Goal: Task Accomplishment & Management: Manage account settings

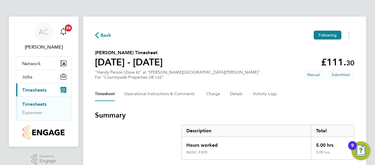
click at [276, 75] on section "Aidan O'Donnell's Timesheet 04 - 10 Aug 2025 £111. 30 "Handy Person (Zone 6)" a…" at bounding box center [224, 64] width 259 height 31
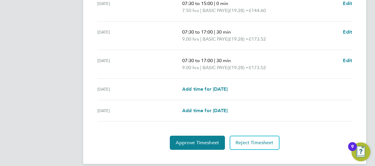
scroll to position [258, 0]
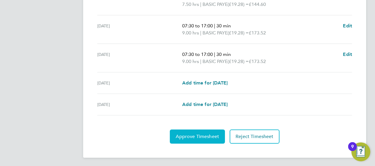
click at [204, 130] on button "Approve Timesheet" at bounding box center [197, 137] width 55 height 14
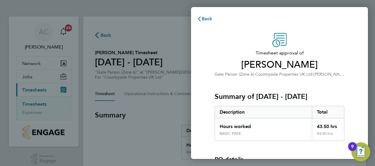
click at [326, 81] on div "Summary of [DATE] - [DATE] Description Total Hours worked 43.50 hrs BASIC PAYE …" at bounding box center [279, 109] width 130 height 63
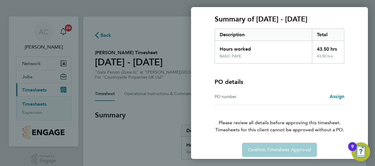
scroll to position [82, 0]
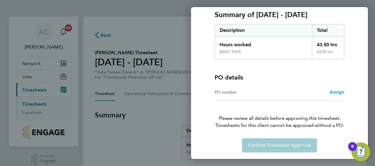
click at [338, 89] on span "Assign" at bounding box center [336, 92] width 15 height 6
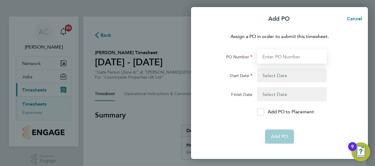
click at [281, 54] on input "PO Number" at bounding box center [292, 56] width 70 height 14
type input "MWZ513"
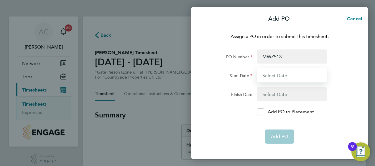
type input "[DATE]"
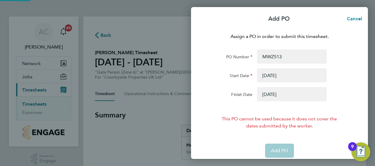
click at [282, 96] on button "button" at bounding box center [292, 94] width 70 height 14
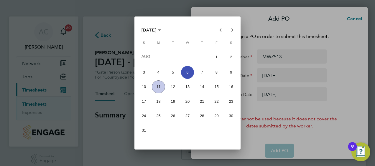
click at [158, 83] on span "11" at bounding box center [158, 86] width 13 height 13
type input "[DATE]"
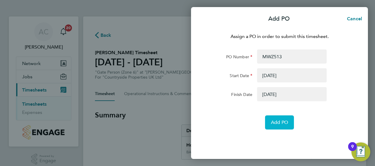
click at [281, 120] on span "Add PO" at bounding box center [279, 123] width 17 height 6
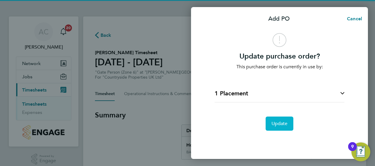
click at [281, 120] on button "Update" at bounding box center [279, 124] width 28 height 14
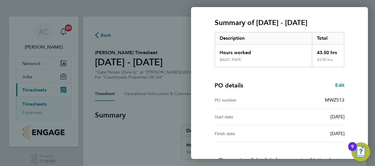
scroll to position [115, 0]
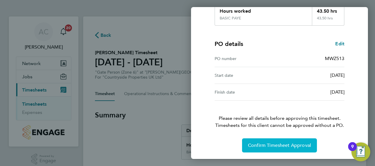
click at [290, 143] on span "Confirm Timesheet Approval" at bounding box center [279, 146] width 63 height 6
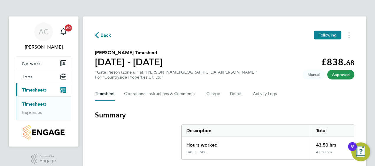
click at [292, 91] on div "Timesheet Operational Instructions & Comments Charge Details Activity Logs" at bounding box center [224, 94] width 259 height 14
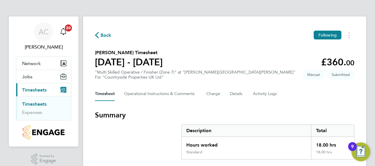
click at [256, 68] on section "[PERSON_NAME] Timesheet [DATE] - [DATE] £360. 00 "Multi Skilled Operative / Fin…" at bounding box center [224, 64] width 259 height 31
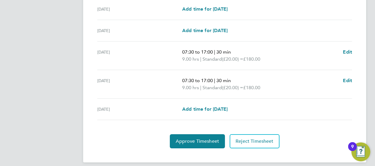
scroll to position [237, 0]
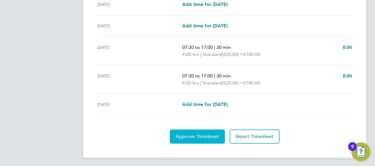
click at [201, 134] on span "Approve Timesheet" at bounding box center [197, 137] width 43 height 6
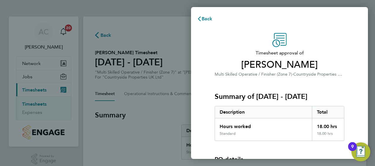
click at [321, 87] on div "Summary of [DATE] - [DATE] Description Total Hours worked 18.00 hrs Standard 18…" at bounding box center [279, 109] width 130 height 63
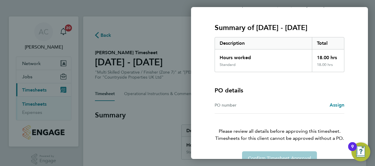
scroll to position [82, 0]
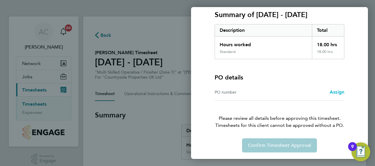
click at [335, 91] on span "Assign" at bounding box center [336, 92] width 15 height 6
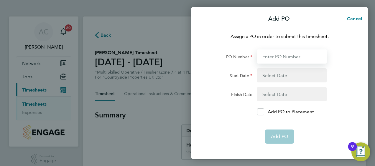
click at [273, 57] on input "PO Number" at bounding box center [292, 56] width 70 height 14
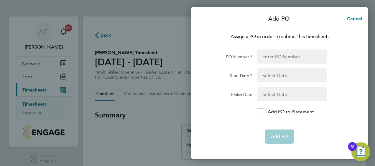
click at [280, 135] on app-form-button "Add PO" at bounding box center [279, 137] width 29 height 14
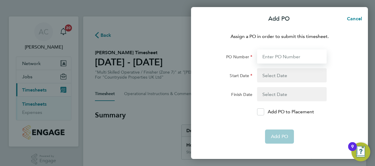
click at [289, 57] on input "PO Number" at bounding box center [292, 56] width 70 height 14
type input "MWZ513"
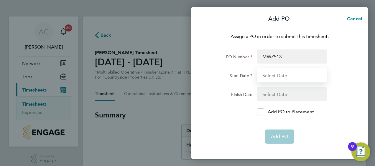
type input "[DATE]"
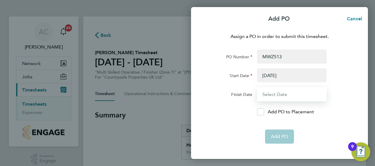
type input "[DATE]"
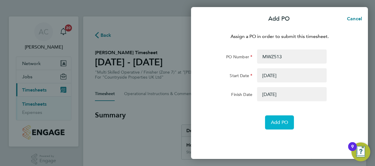
click at [277, 123] on span "Add PO" at bounding box center [279, 123] width 17 height 6
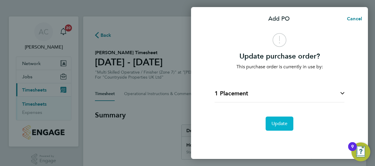
click at [277, 123] on span "Update" at bounding box center [279, 124] width 16 height 6
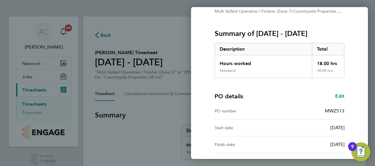
scroll to position [115, 0]
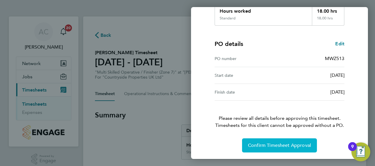
click at [282, 144] on span "Confirm Timesheet Approval" at bounding box center [279, 146] width 63 height 6
